Goal: Task Accomplishment & Management: Use online tool/utility

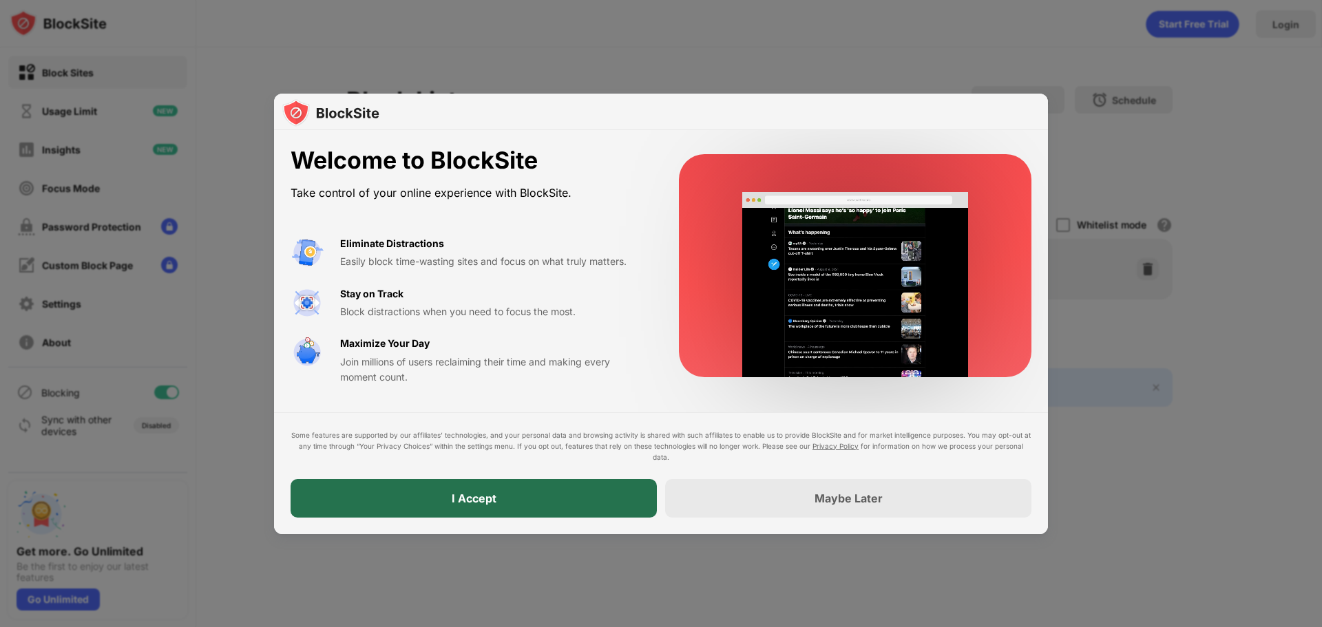
click at [549, 490] on div "I Accept" at bounding box center [474, 498] width 366 height 39
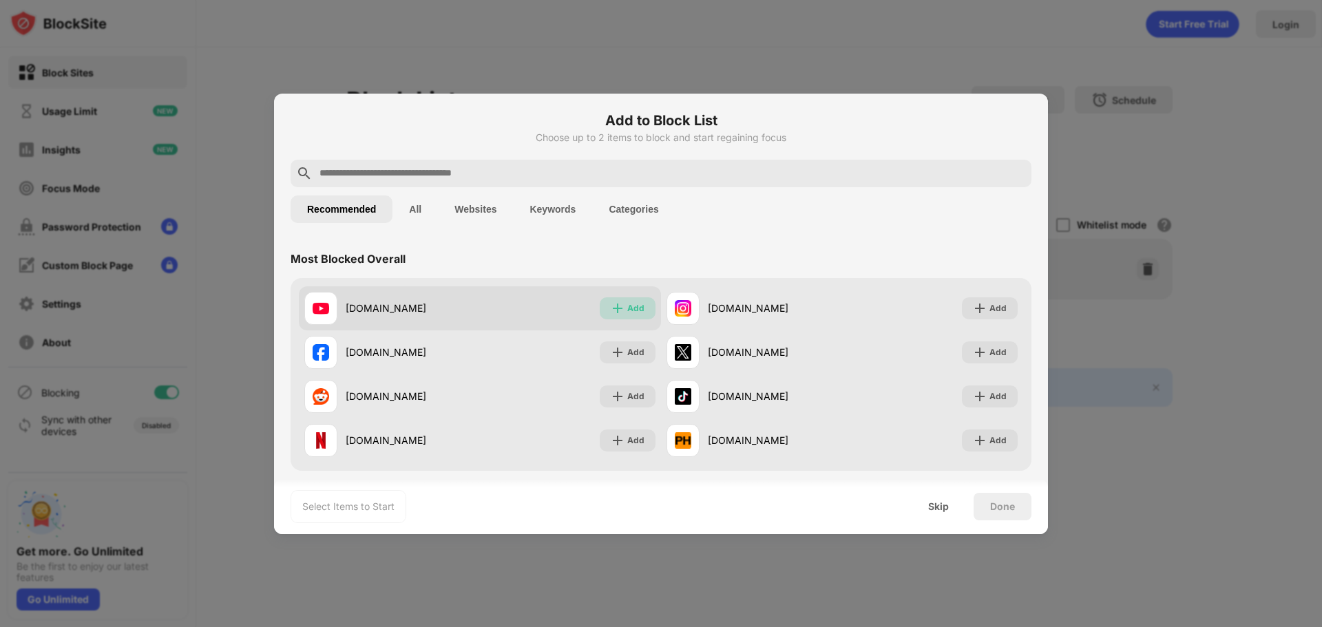
click at [627, 308] on div "Add" at bounding box center [635, 309] width 17 height 14
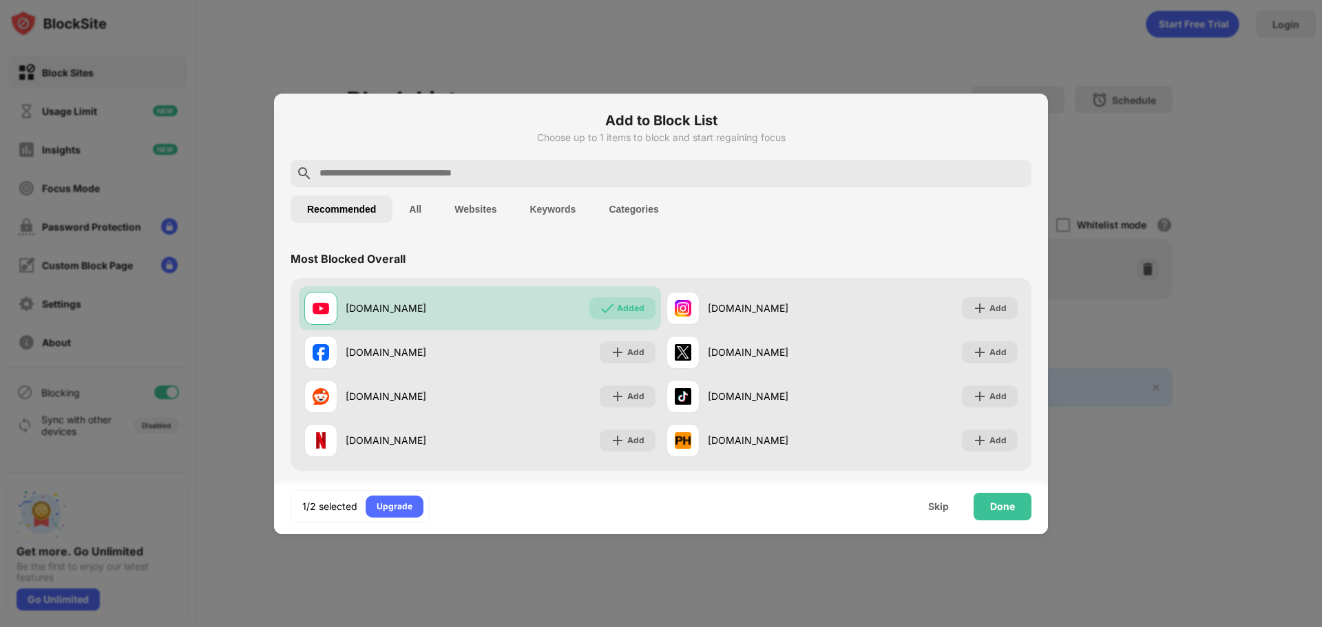
click at [420, 204] on button "All" at bounding box center [414, 210] width 45 height 28
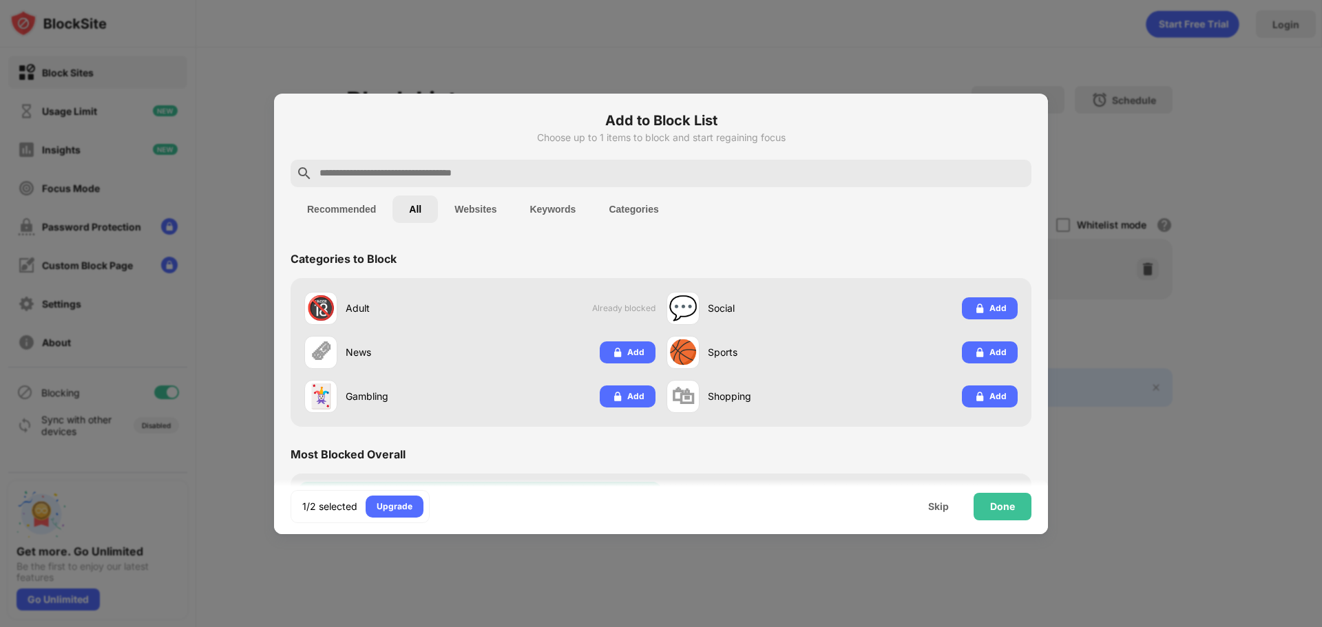
click at [487, 209] on button "Websites" at bounding box center [475, 210] width 75 height 28
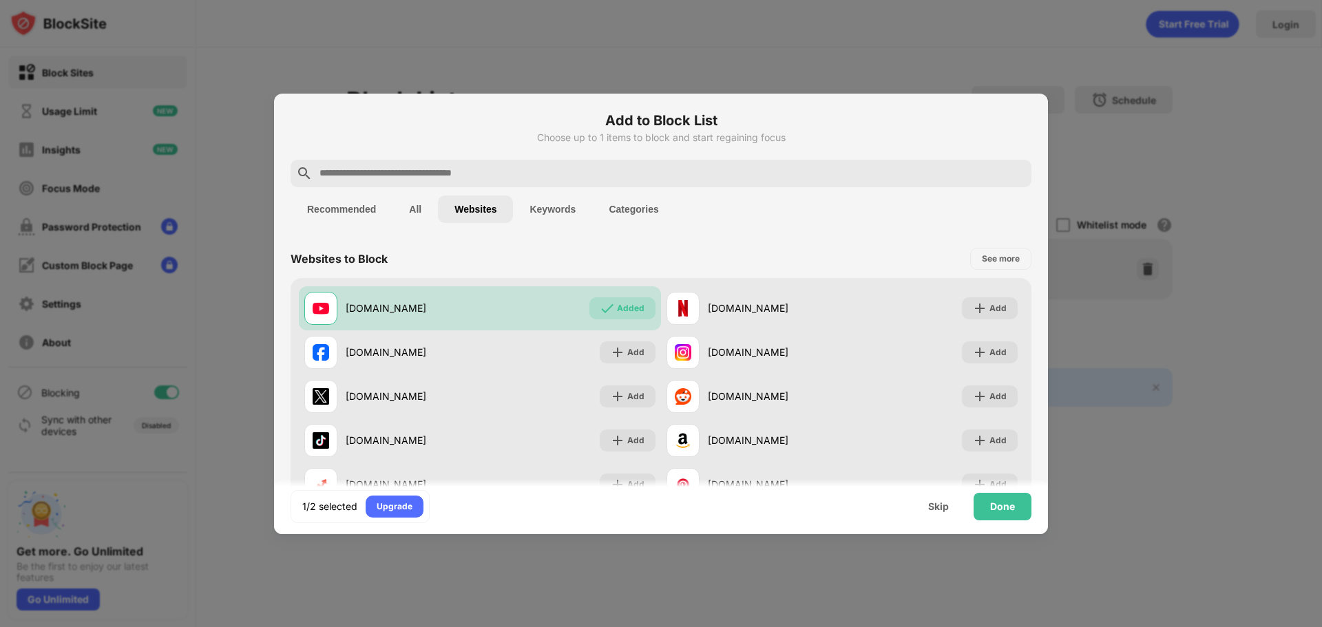
click at [431, 208] on button "All" at bounding box center [414, 210] width 45 height 28
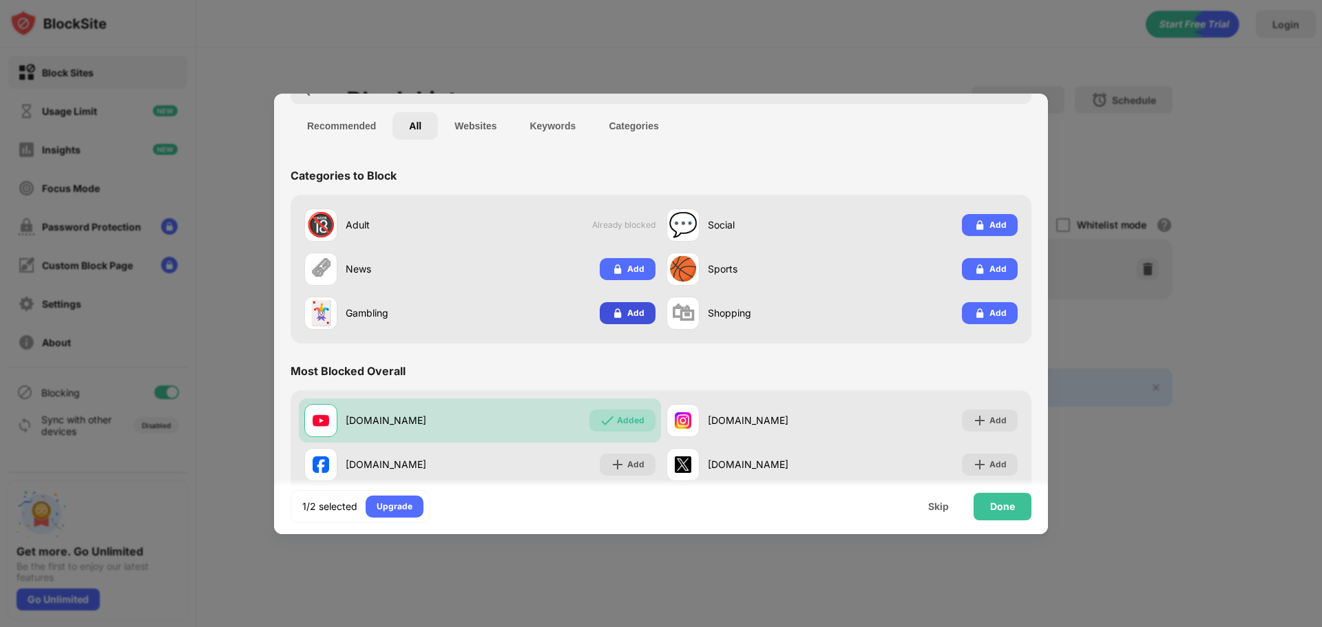
scroll to position [46, 0]
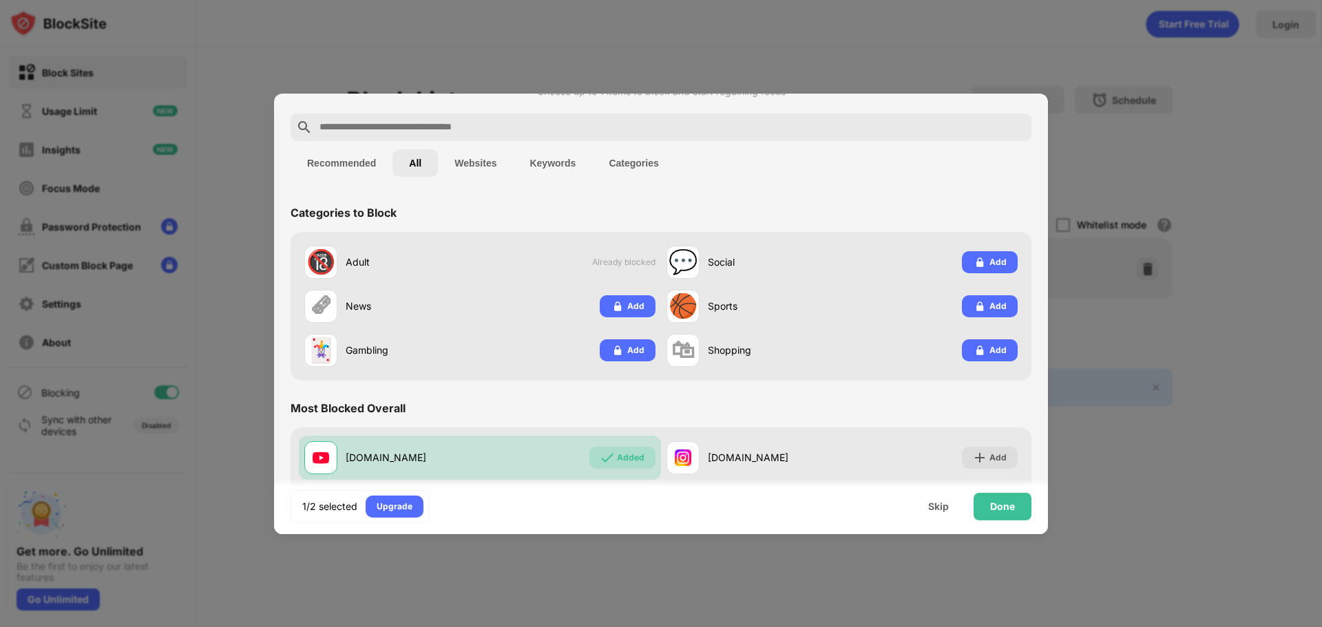
click at [549, 163] on button "Keywords" at bounding box center [552, 163] width 79 height 28
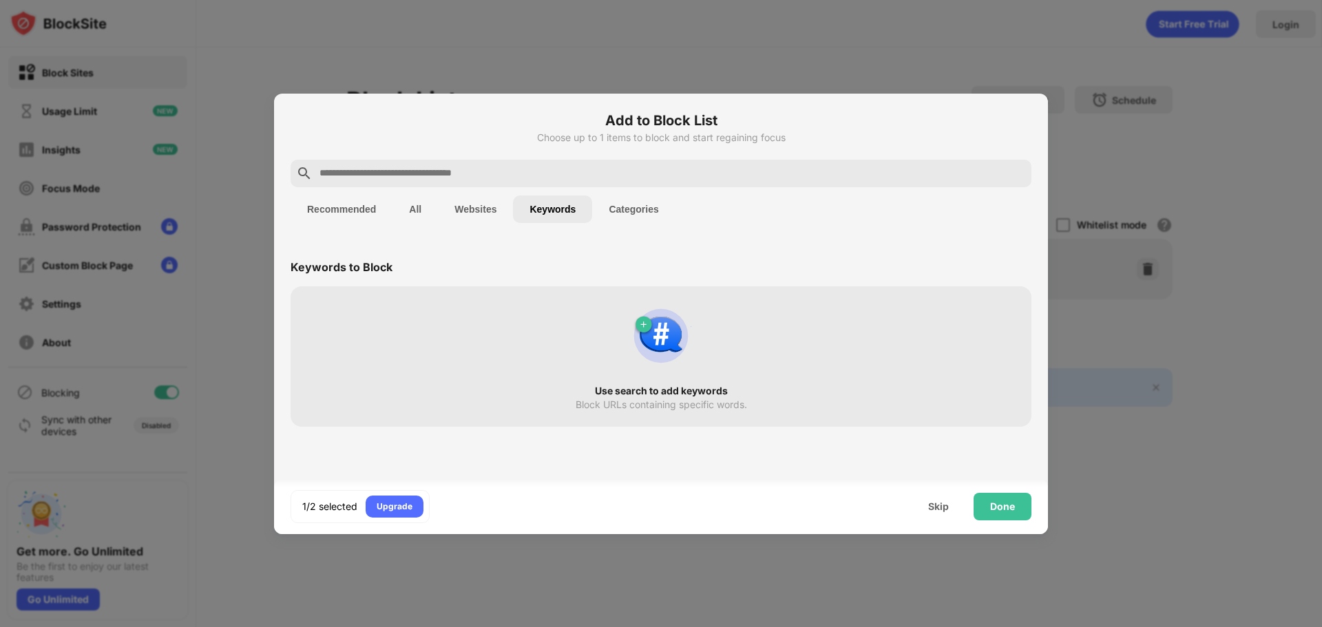
click at [494, 162] on div at bounding box center [661, 174] width 741 height 28
click at [470, 209] on button "Websites" at bounding box center [475, 210] width 75 height 28
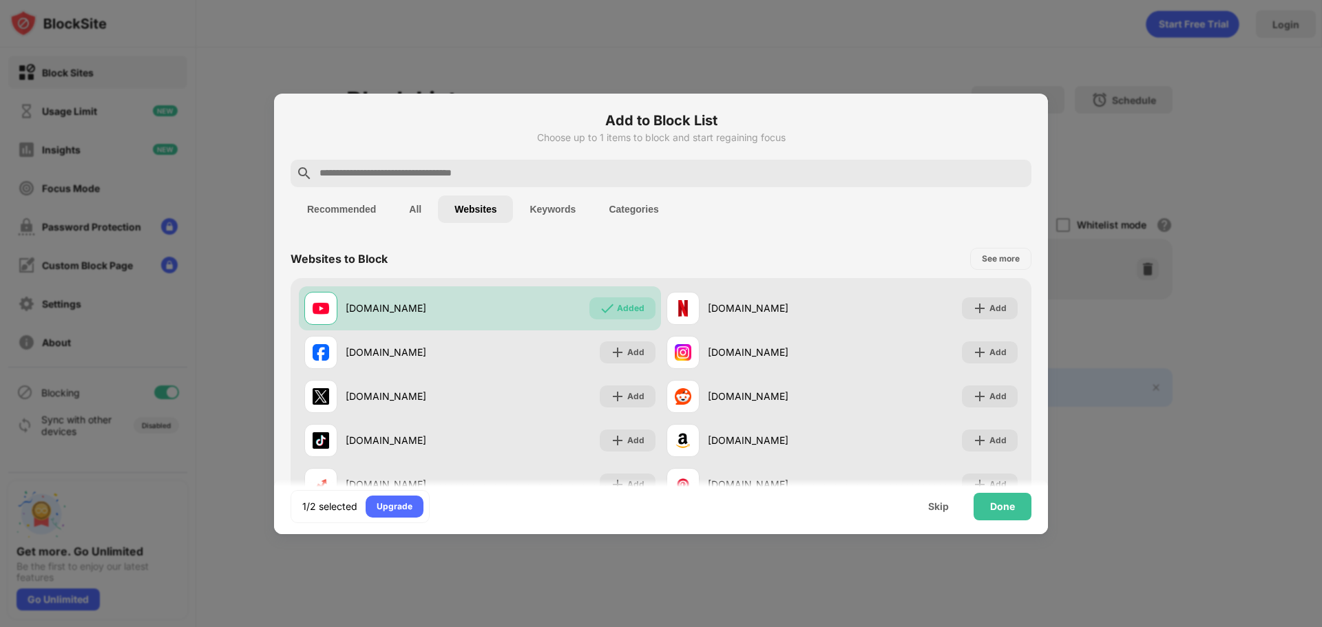
click at [625, 216] on button "Categories" at bounding box center [633, 210] width 83 height 28
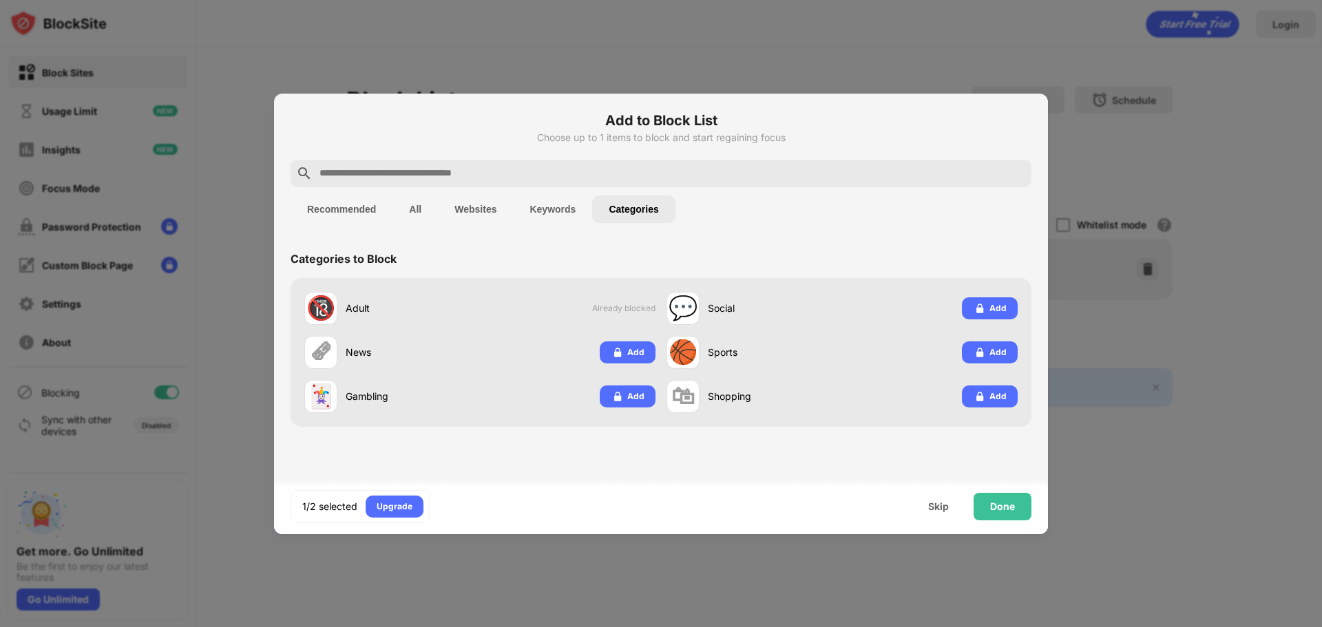
click at [440, 204] on button "Websites" at bounding box center [475, 210] width 75 height 28
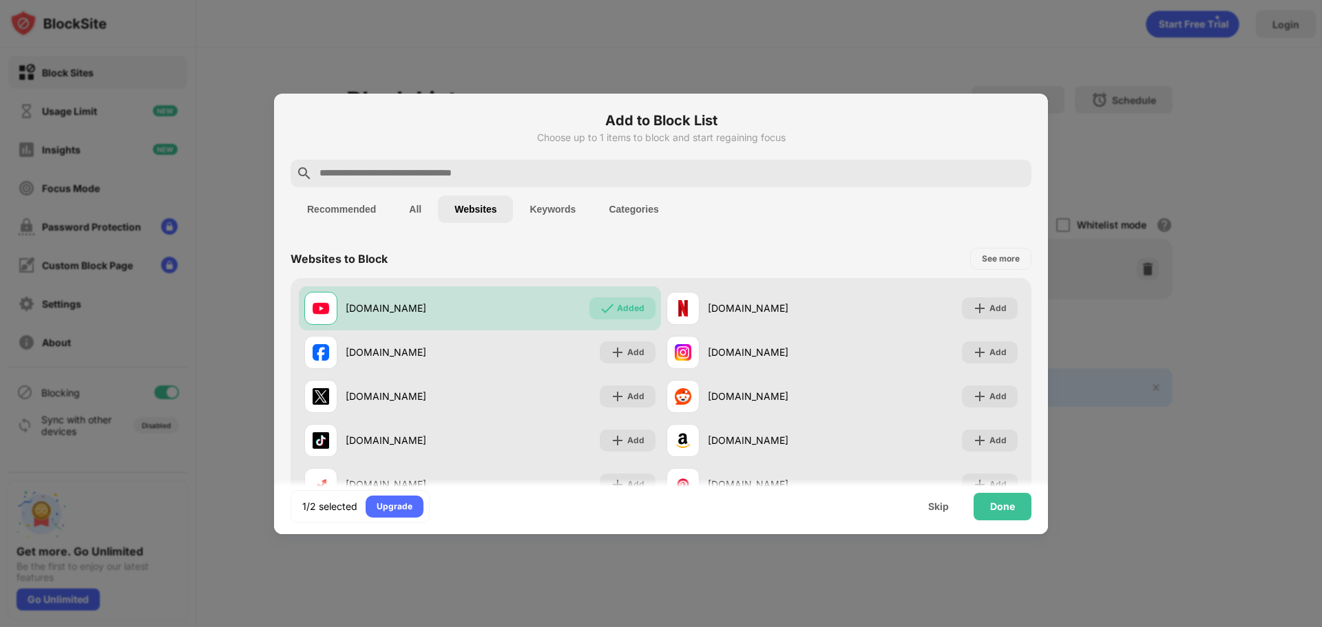
click at [414, 209] on button "All" at bounding box center [414, 210] width 45 height 28
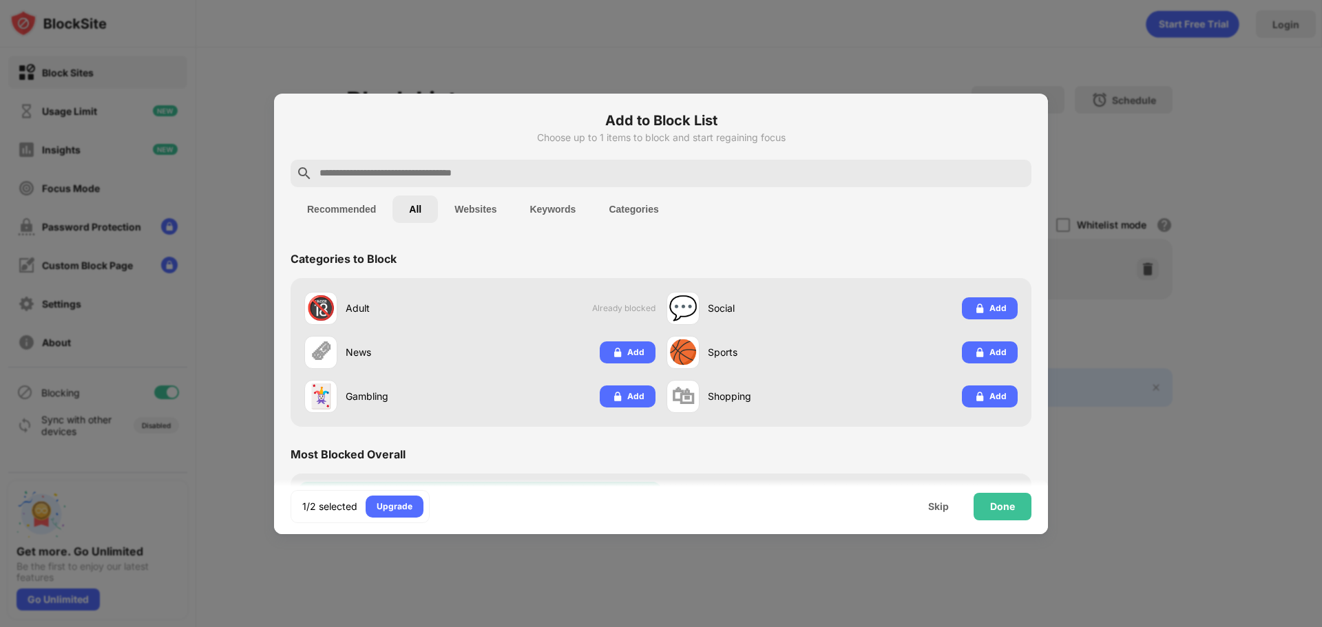
click at [309, 202] on button "Recommended" at bounding box center [342, 210] width 102 height 28
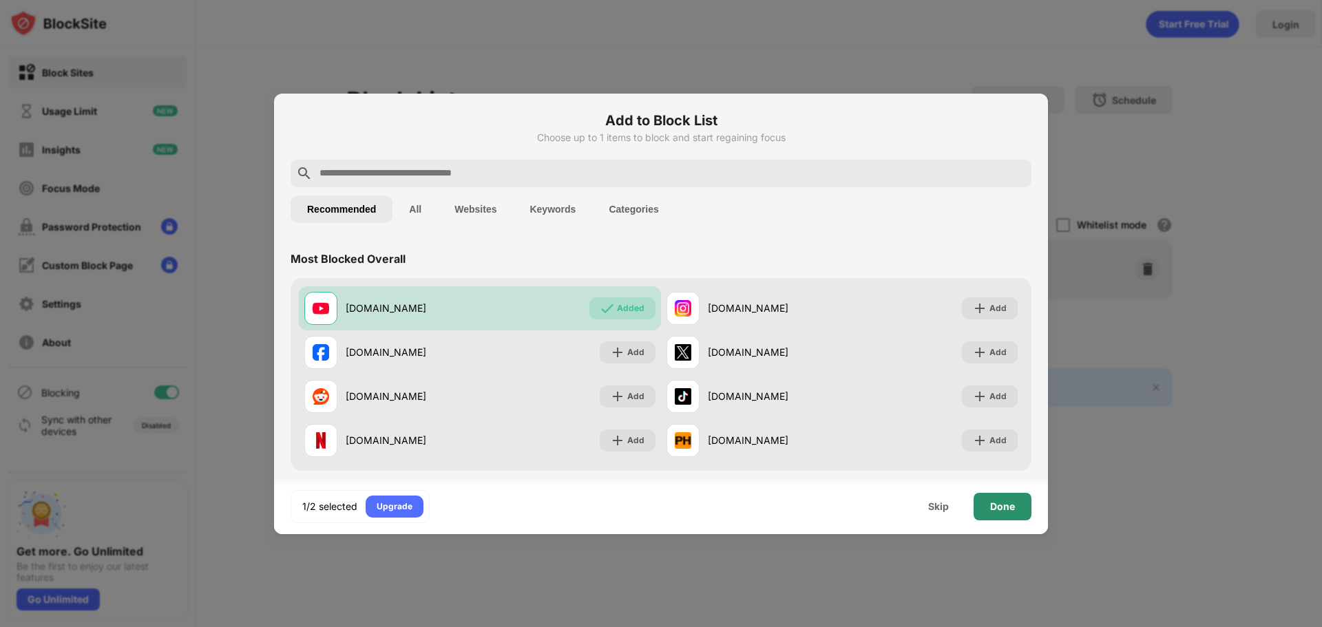
click at [997, 499] on div "Done" at bounding box center [1003, 507] width 58 height 28
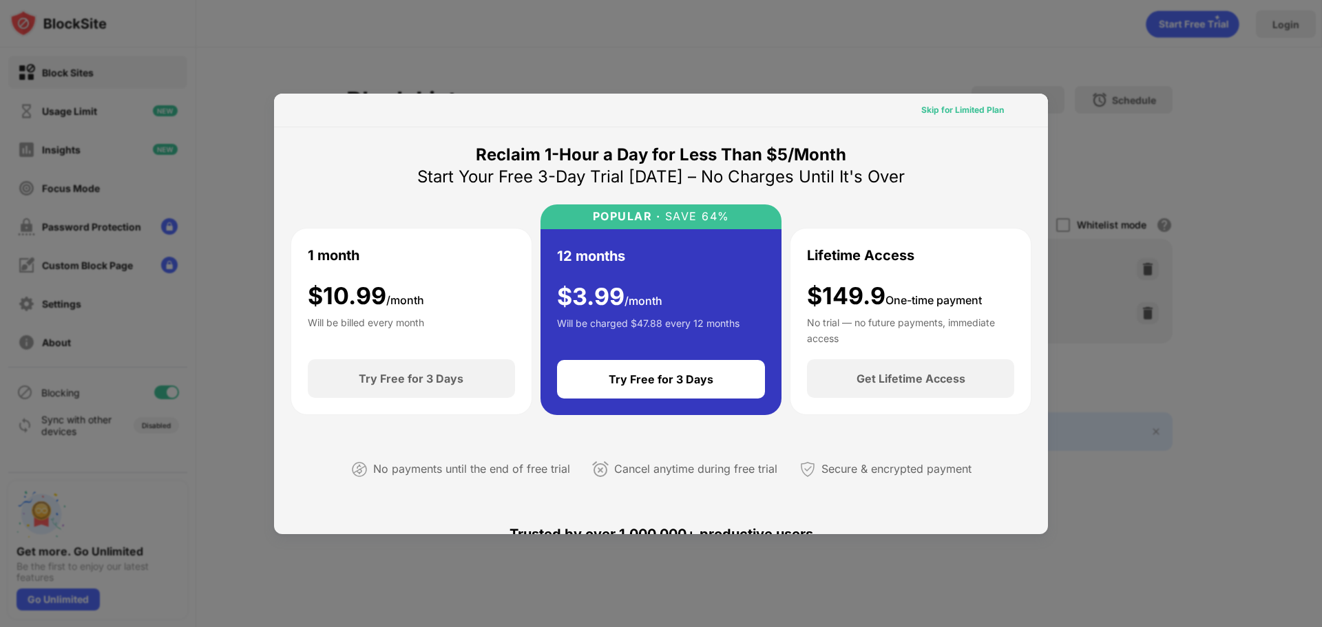
click at [960, 108] on div "Skip for Limited Plan" at bounding box center [962, 110] width 83 height 14
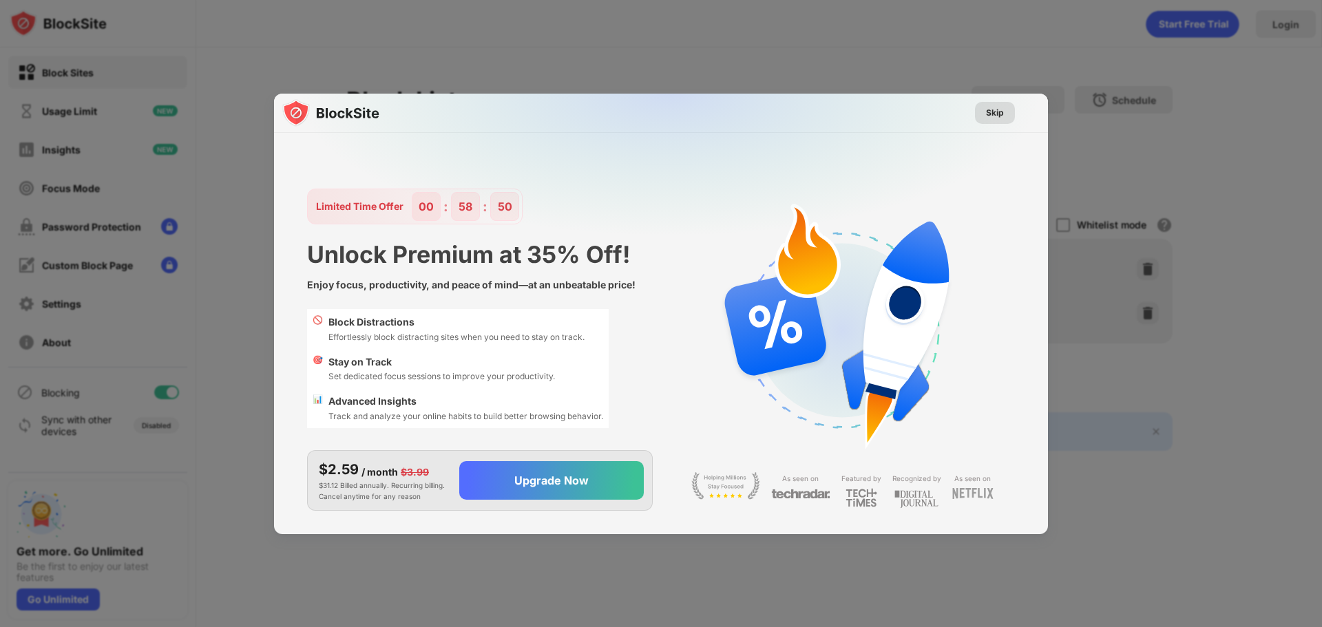
click at [980, 112] on div "Skip" at bounding box center [995, 113] width 40 height 22
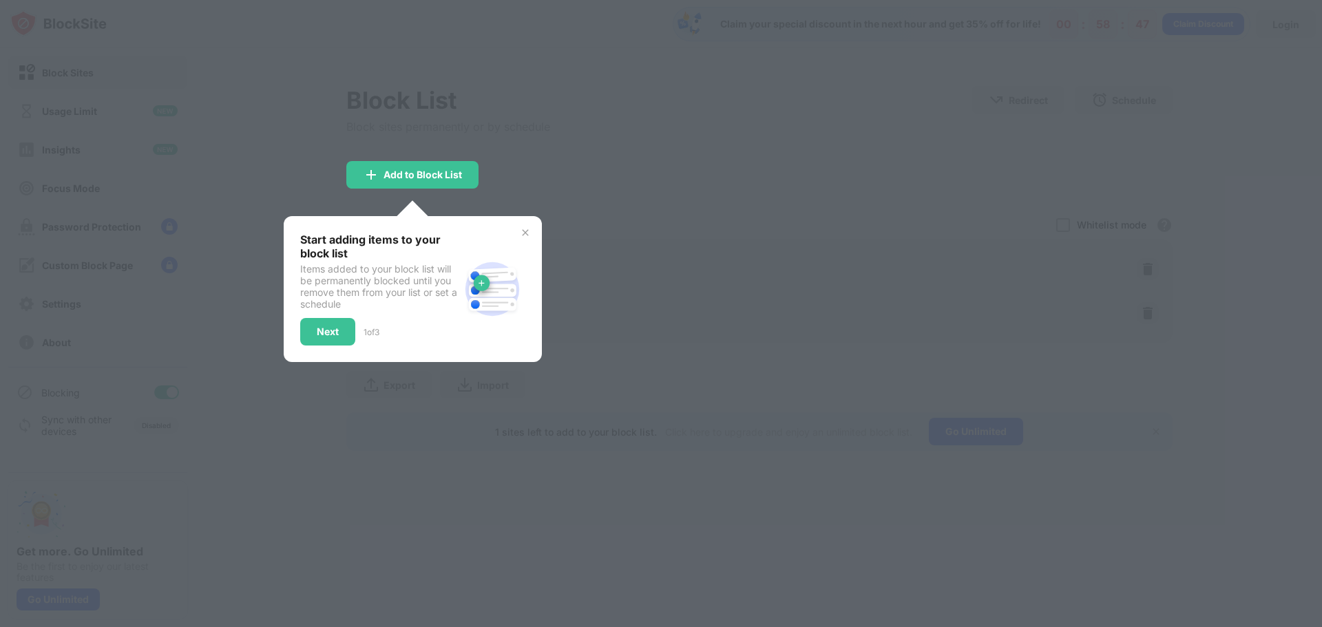
click at [523, 231] on img at bounding box center [525, 232] width 11 height 11
